Goal: Transaction & Acquisition: Subscribe to service/newsletter

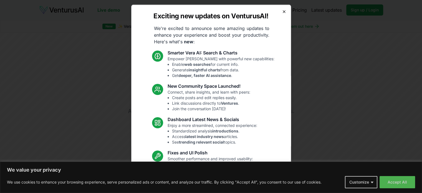
click at [282, 11] on icon "button" at bounding box center [284, 11] width 4 height 4
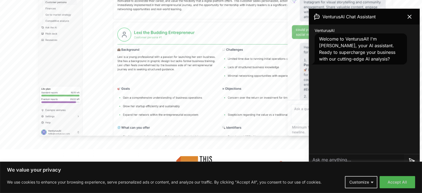
scroll to position [258, 0]
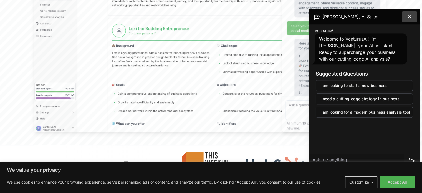
click at [414, 17] on button at bounding box center [410, 16] width 16 height 11
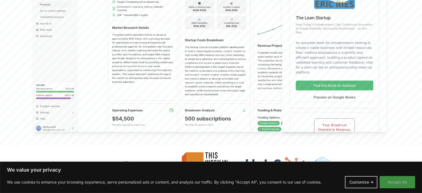
click at [395, 180] on button "Accept All" at bounding box center [398, 182] width 36 height 12
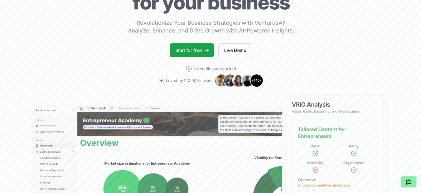
scroll to position [0, 0]
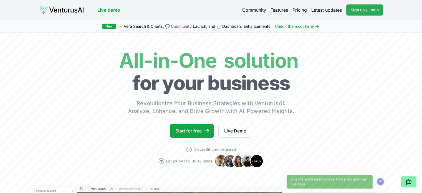
click at [358, 11] on span "Sign up / Login" at bounding box center [365, 10] width 28 height 6
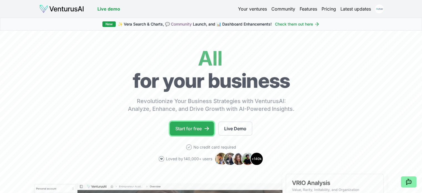
click at [186, 134] on link "Start for free" at bounding box center [192, 129] width 44 height 14
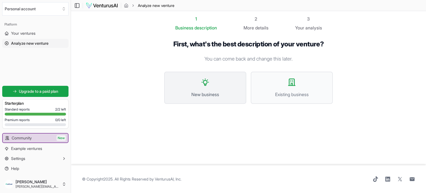
click at [207, 93] on span "New business" at bounding box center [205, 94] width 70 height 7
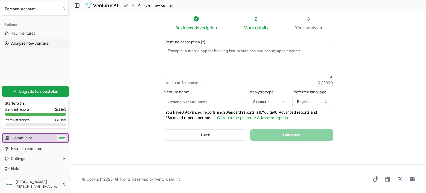
click at [201, 103] on input "Venture name" at bounding box center [205, 101] width 83 height 11
type input "Quikzer"
click at [195, 56] on textarea "Venture description (*)" at bounding box center [248, 62] width 169 height 33
click at [211, 57] on textarea "Venture description (*)" at bounding box center [248, 62] width 169 height 33
paste textarea "Quikzer is the AI-powered command center that compresses resolution time by orc…"
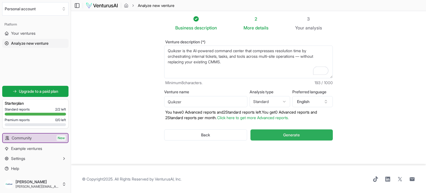
type textarea "Quikzer is the AI-powered command center that compresses resolution time by orc…"
click at [290, 138] on button "Generate" at bounding box center [292, 134] width 82 height 11
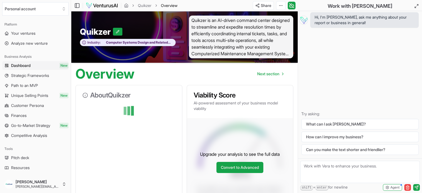
click at [167, 106] on div at bounding box center [128, 110] width 93 height 11
click at [52, 76] on link "Strategic Frameworks" at bounding box center [35, 75] width 66 height 9
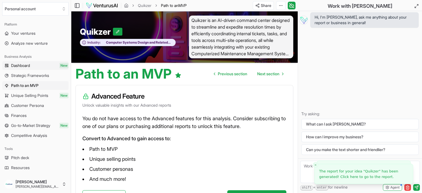
click at [46, 70] on link "Dashboard New" at bounding box center [35, 65] width 66 height 9
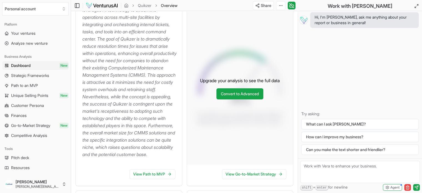
scroll to position [94, 0]
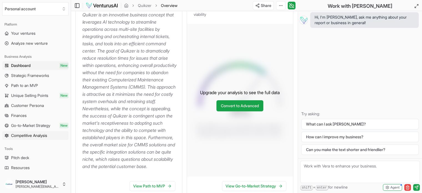
click at [47, 137] on span "Competitive Analysis" at bounding box center [29, 136] width 36 height 6
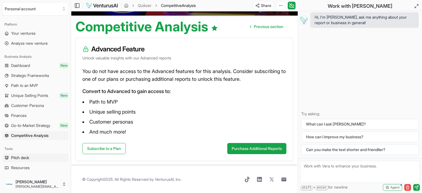
click at [39, 158] on link "Pitch deck" at bounding box center [35, 157] width 66 height 9
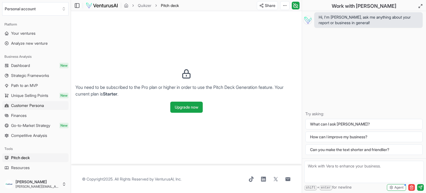
click at [38, 109] on link "Customer Persona" at bounding box center [35, 105] width 66 height 9
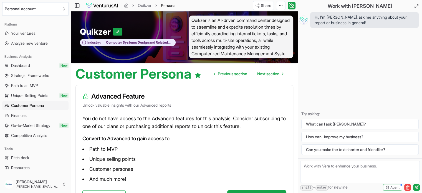
click at [41, 86] on link "Path to an MVP" at bounding box center [35, 85] width 66 height 9
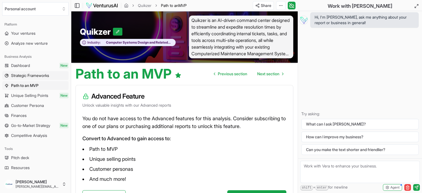
click at [49, 73] on span "Strategic Frameworks" at bounding box center [30, 76] width 38 height 6
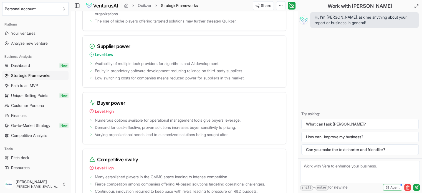
scroll to position [1027, 0]
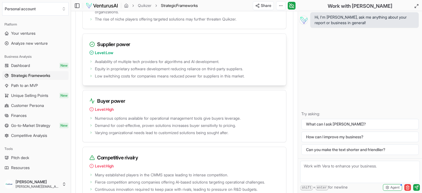
click at [91, 55] on icon at bounding box center [91, 52] width 4 height 4
click at [92, 44] on icon at bounding box center [92, 44] width 1 height 1
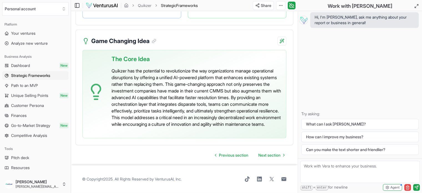
scroll to position [1514, 0]
click at [278, 158] on link "Next section" at bounding box center [271, 155] width 35 height 11
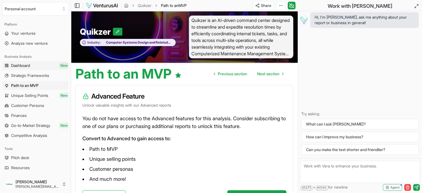
click at [33, 67] on link "Dashboard New" at bounding box center [35, 65] width 66 height 9
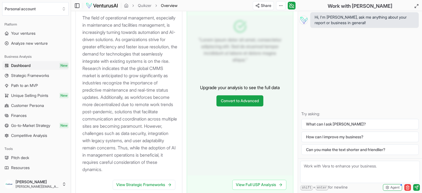
scroll to position [706, 0]
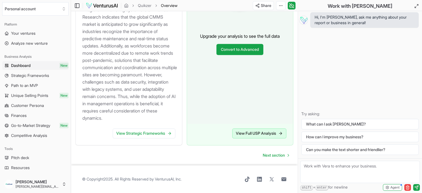
click at [259, 135] on link "View Full USP Analysis" at bounding box center [259, 133] width 54 height 10
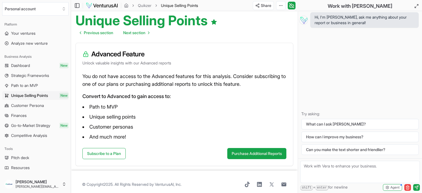
scroll to position [57, 0]
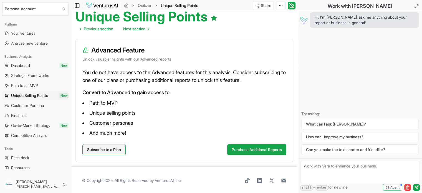
click at [110, 148] on link "Subscribe to a Plan" at bounding box center [103, 149] width 43 height 11
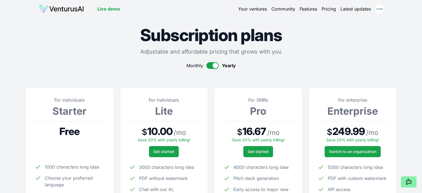
click at [214, 68] on button "button" at bounding box center [213, 65] width 12 height 7
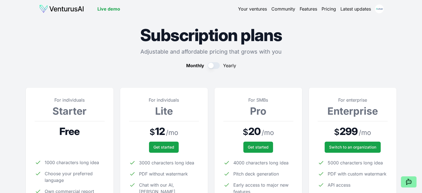
scroll to position [169, 0]
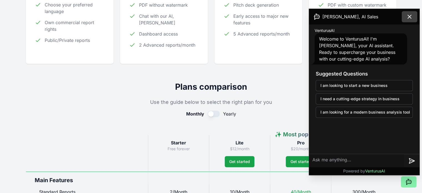
click at [413, 17] on button at bounding box center [410, 16] width 16 height 11
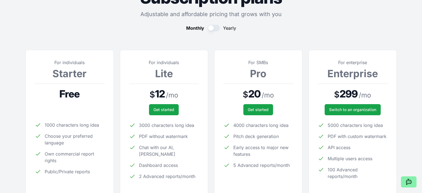
scroll to position [0, 0]
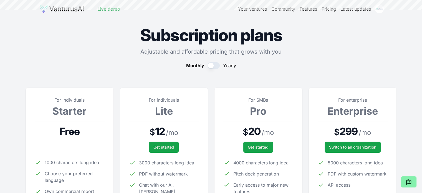
scroll to position [57, 0]
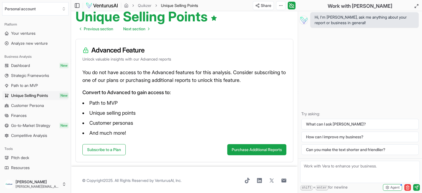
click at [38, 67] on link "Dashboard New" at bounding box center [35, 65] width 66 height 9
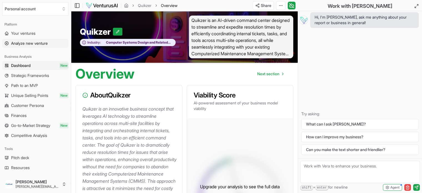
click at [40, 46] on link "Analyze new venture" at bounding box center [35, 43] width 66 height 9
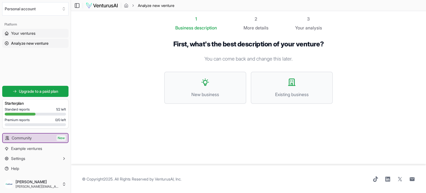
click at [40, 34] on link "Your ventures" at bounding box center [35, 33] width 66 height 9
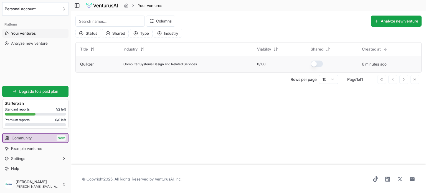
click at [169, 62] on span "Computer Systems Design and Related Services" at bounding box center [161, 64] width 74 height 4
click at [119, 62] on td "Computer Systems Design and Related Services" at bounding box center [186, 64] width 134 height 17
click at [90, 65] on link "Quikzer" at bounding box center [87, 64] width 14 height 5
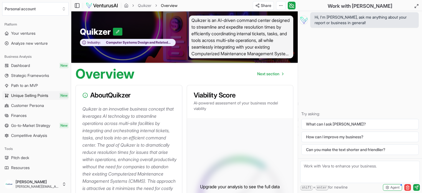
click at [52, 92] on link "Unique Selling Points New" at bounding box center [35, 95] width 66 height 9
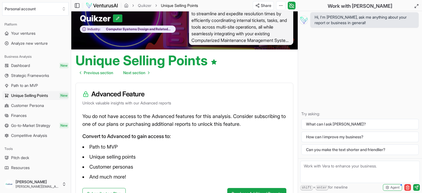
scroll to position [2, 0]
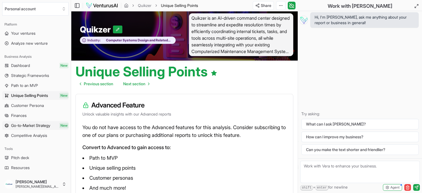
click at [32, 127] on span "Go-to-Market Strategy" at bounding box center [30, 126] width 39 height 6
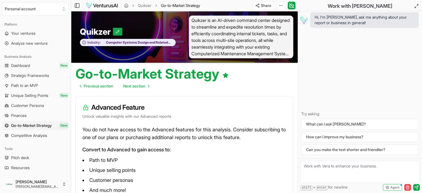
click at [44, 136] on span "Competitive Analysis" at bounding box center [29, 136] width 36 height 6
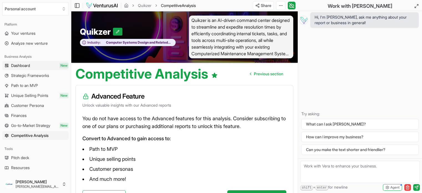
click at [41, 67] on link "Dashboard New" at bounding box center [35, 65] width 66 height 9
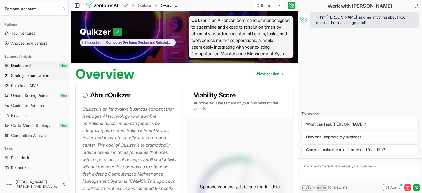
click at [42, 78] on span "Strategic Frameworks" at bounding box center [30, 76] width 38 height 6
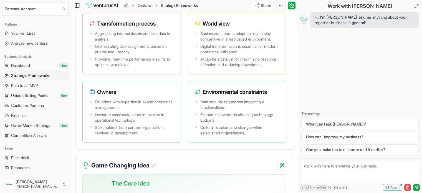
scroll to position [1514, 0]
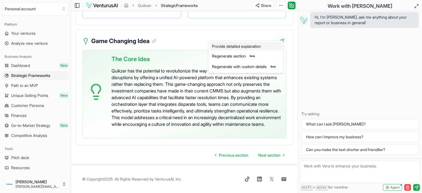
click at [265, 47] on div "Provide detailed explanation" at bounding box center [246, 46] width 72 height 9
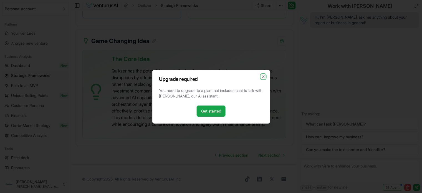
click at [265, 75] on icon "button" at bounding box center [263, 76] width 4 height 4
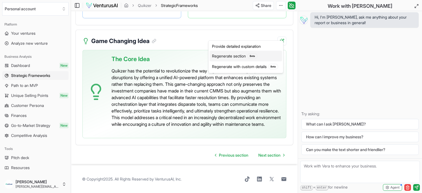
click at [242, 56] on div "Regenerate section Beta" at bounding box center [246, 56] width 72 height 11
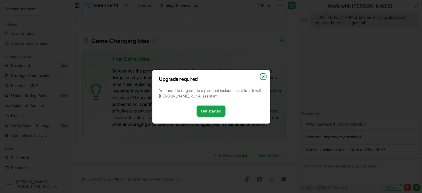
click at [263, 74] on icon "button" at bounding box center [263, 76] width 4 height 4
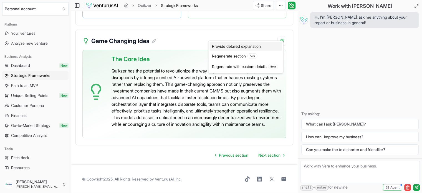
click at [248, 46] on div "Provide detailed explanation" at bounding box center [246, 46] width 72 height 9
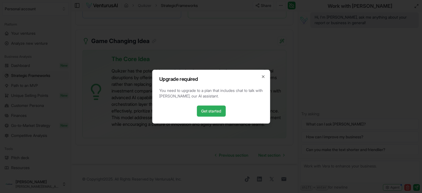
click at [214, 109] on link "Get started" at bounding box center [211, 110] width 29 height 11
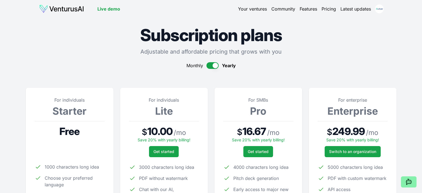
click at [210, 66] on button "button" at bounding box center [213, 65] width 12 height 7
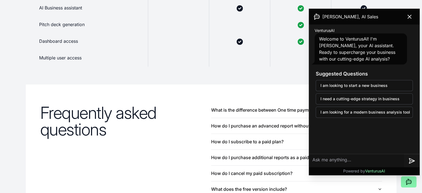
scroll to position [512, 0]
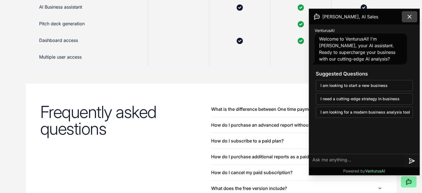
click at [413, 16] on icon at bounding box center [409, 16] width 7 height 7
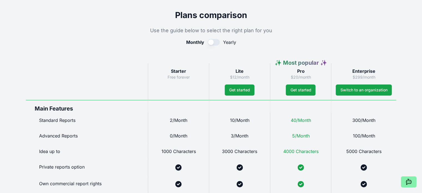
scroll to position [0, 0]
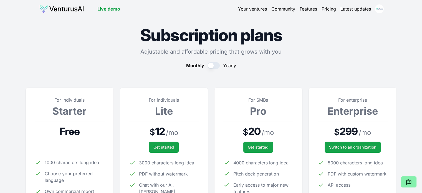
click at [69, 8] on img at bounding box center [61, 8] width 45 height 9
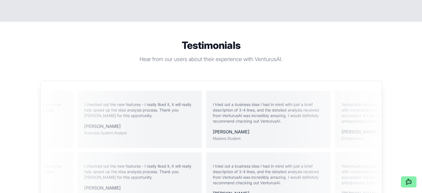
scroll to position [1004, 0]
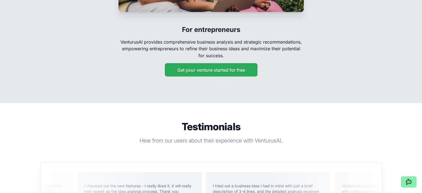
click at [231, 63] on button "Get your venture started for free" at bounding box center [211, 69] width 93 height 13
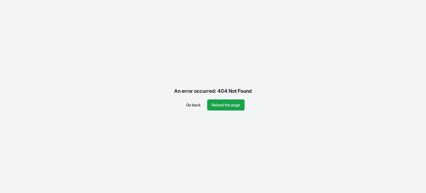
click at [193, 103] on button "Go back" at bounding box center [193, 104] width 23 height 11
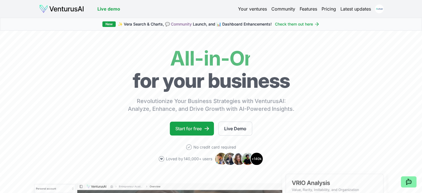
click at [331, 10] on link "Pricing" at bounding box center [329, 9] width 14 height 7
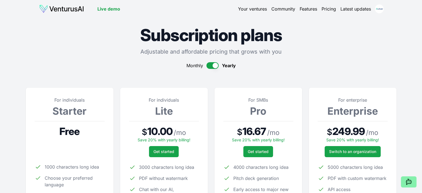
click at [204, 65] on div "Monthly Yearly" at bounding box center [211, 65] width 371 height 7
click at [208, 64] on button "button" at bounding box center [213, 65] width 12 height 7
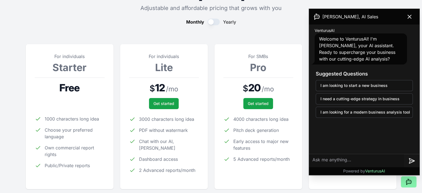
scroll to position [47, 0]
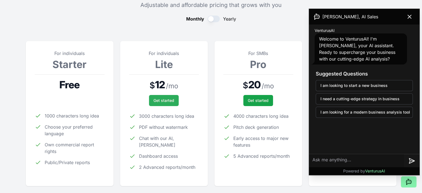
click at [163, 101] on span "Get started" at bounding box center [164, 101] width 21 height 6
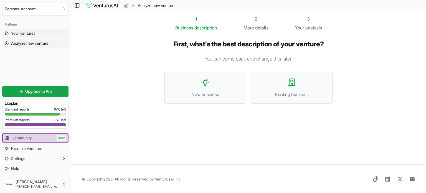
click at [33, 34] on span "Your ventures" at bounding box center [23, 34] width 24 height 6
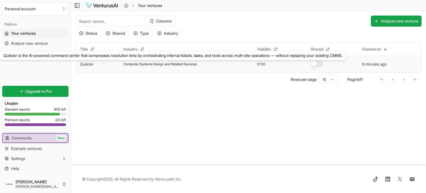
click at [91, 62] on link "Quikzer" at bounding box center [87, 64] width 14 height 5
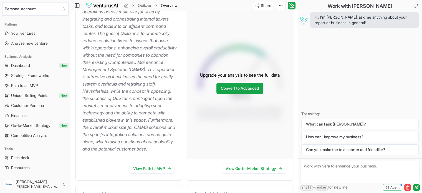
scroll to position [130, 0]
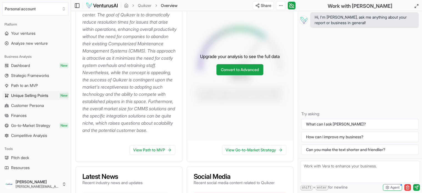
click at [45, 92] on link "Unique Selling Points New" at bounding box center [35, 95] width 66 height 9
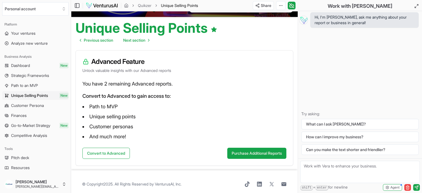
scroll to position [51, 0]
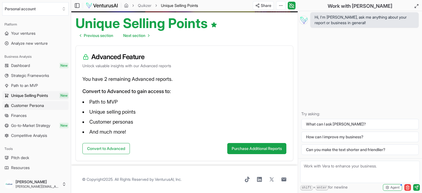
click at [38, 104] on span "Customer Persona" at bounding box center [27, 106] width 33 height 6
